Goal: Transaction & Acquisition: Purchase product/service

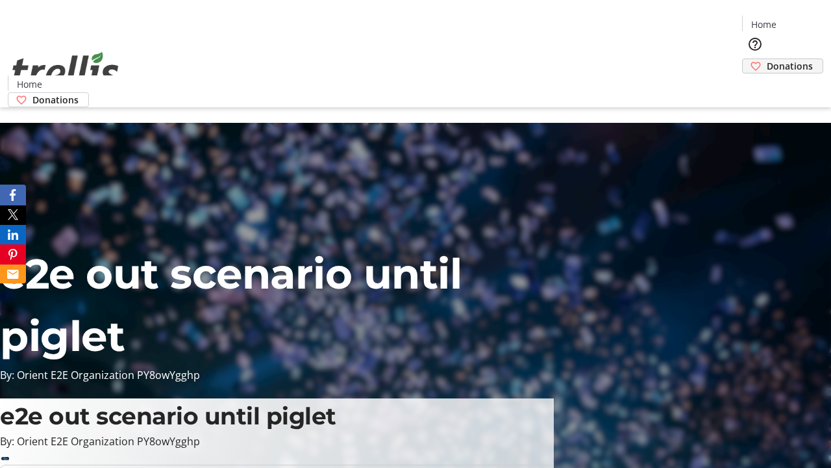
click at [767, 59] on span "Donations" at bounding box center [790, 66] width 46 height 14
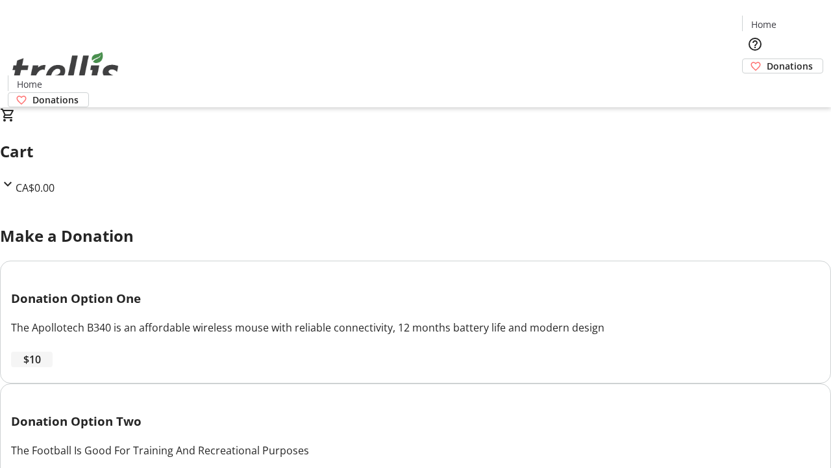
click at [41, 367] on span "$10" at bounding box center [32, 359] width 18 height 16
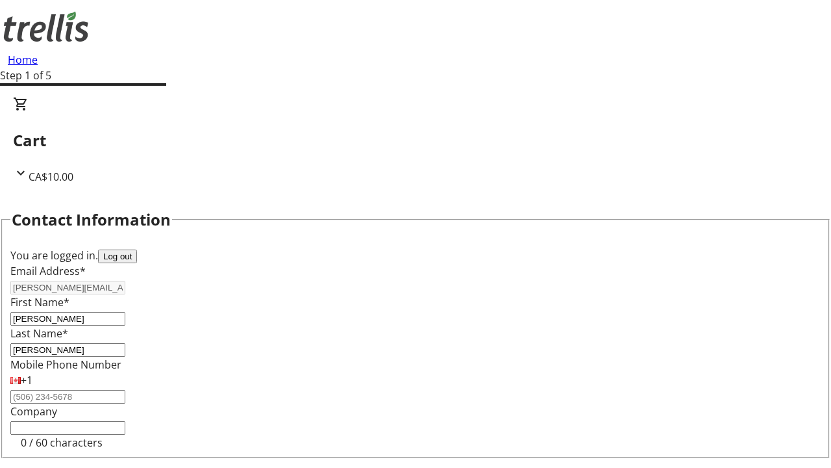
select select "CA"
type input "[STREET_ADDRESS][PERSON_NAME]"
type input "Kelowna"
select select "BC"
type input "Kelowna"
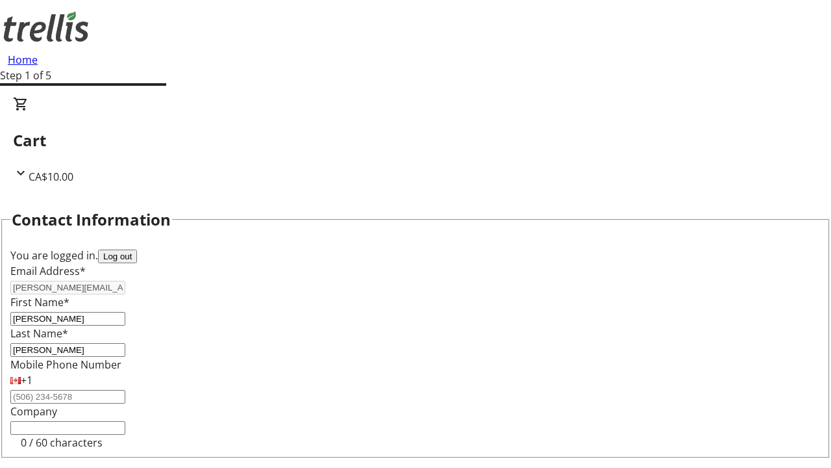
type input "V1Y 0C2"
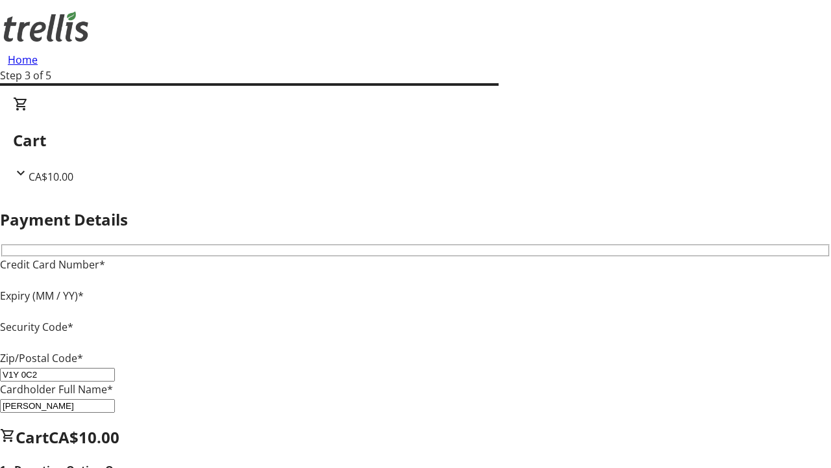
type input "V1Y 0C2"
